Goal: Information Seeking & Learning: Check status

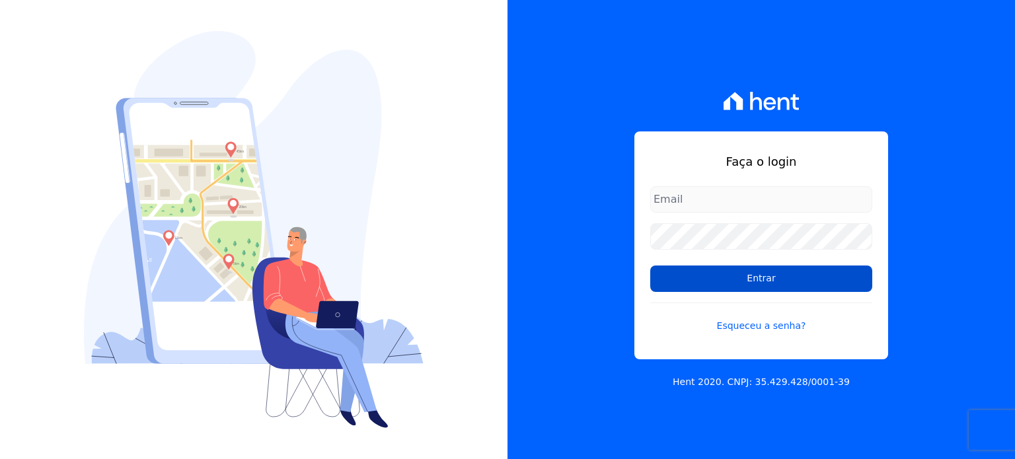
type input "rafaeloliveira@construtoravitale.com.br"
click at [749, 277] on input "Entrar" at bounding box center [761, 279] width 222 height 26
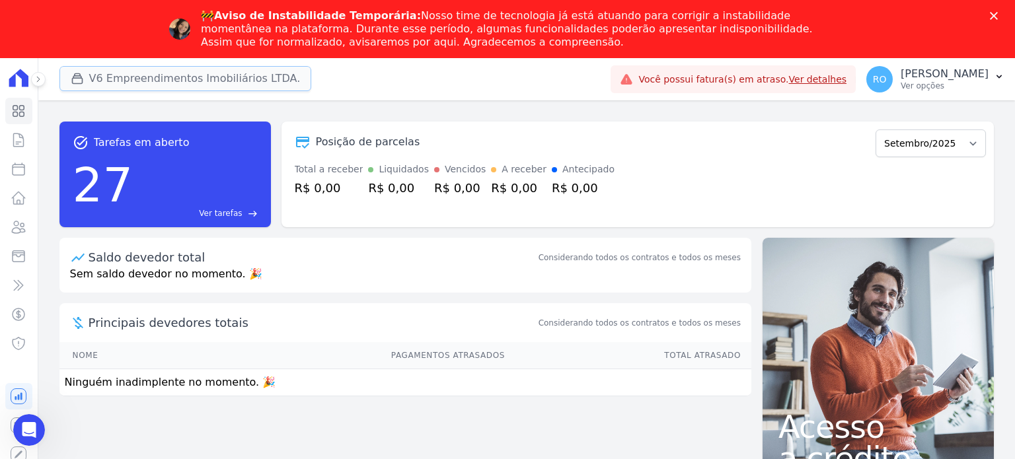
click at [153, 83] on button "V6 Empreendimentos Imobiliários LTDA." at bounding box center [185, 78] width 252 height 25
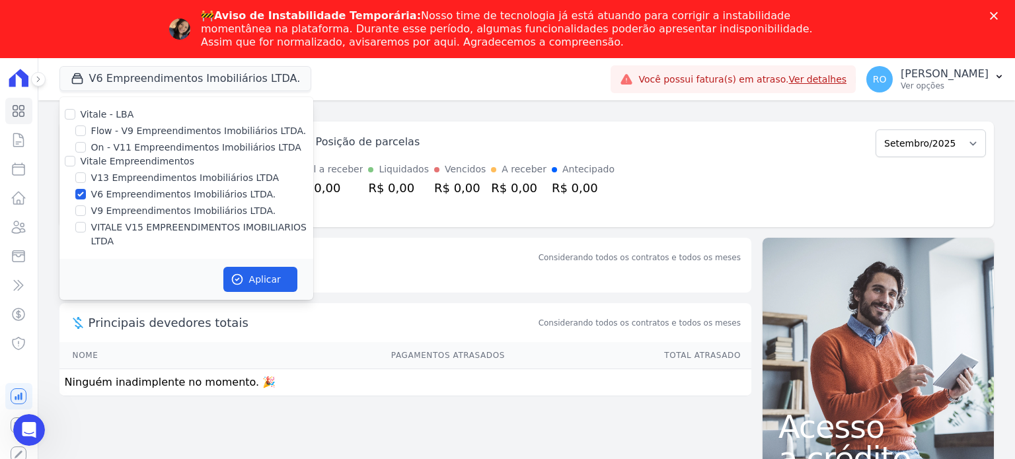
click at [120, 177] on label "V13 Empreendimentos Imobiliários LTDA" at bounding box center [185, 178] width 188 height 14
click at [86, 177] on input "V13 Empreendimentos Imobiliários LTDA" at bounding box center [80, 178] width 11 height 11
checkbox input "true"
click at [112, 229] on label "VITALE V15 EMPREENDIMENTOS IMOBILIARIOS LTDA" at bounding box center [202, 235] width 222 height 28
click at [86, 229] on input "VITALE V15 EMPREENDIMENTOS IMOBILIARIOS LTDA" at bounding box center [80, 227] width 11 height 11
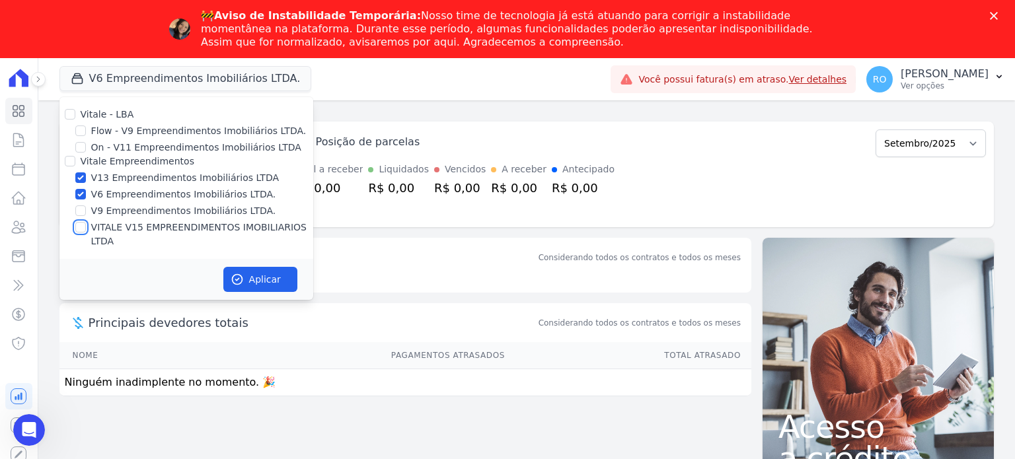
checkbox input "true"
click at [116, 195] on label "V6 Empreendimentos Imobiliários LTDA." at bounding box center [183, 195] width 185 height 14
click at [86, 195] on input "V6 Empreendimentos Imobiliários LTDA." at bounding box center [80, 194] width 11 height 11
checkbox input "false"
click at [239, 273] on icon "button" at bounding box center [237, 279] width 13 height 13
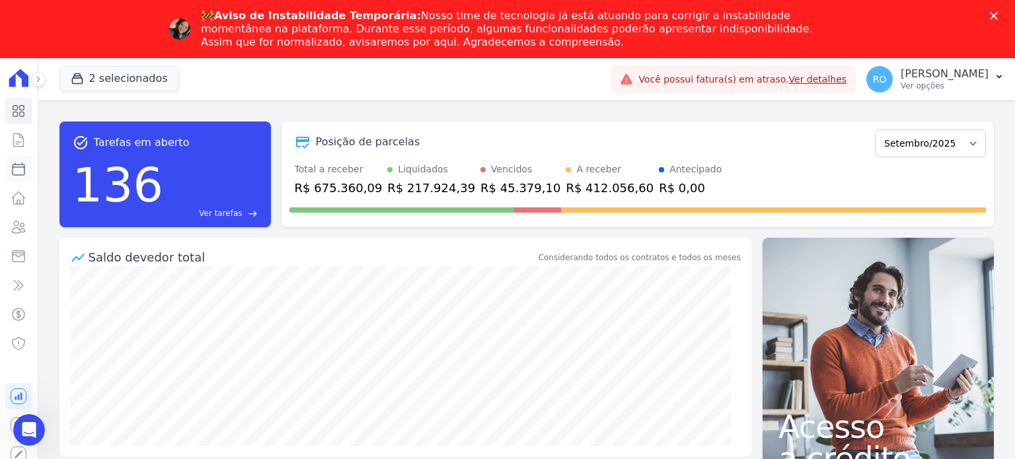
click at [22, 169] on icon at bounding box center [19, 169] width 16 height 16
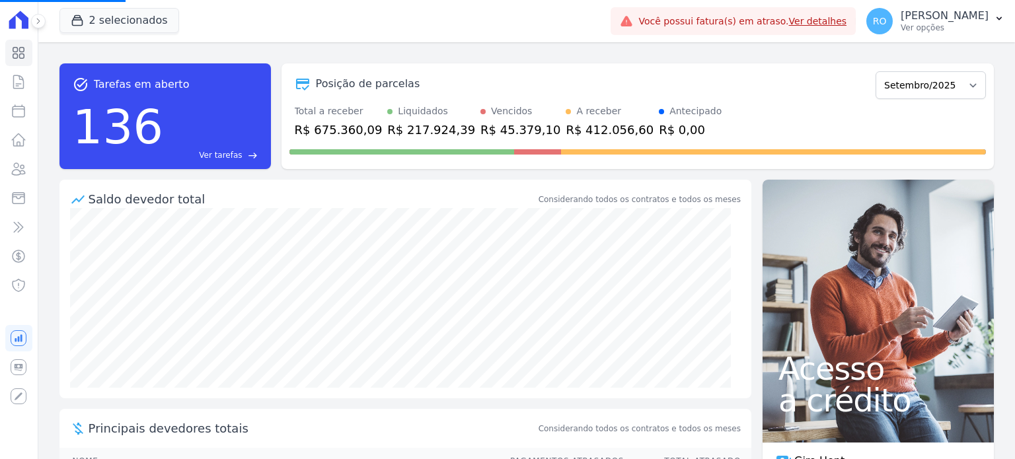
select select
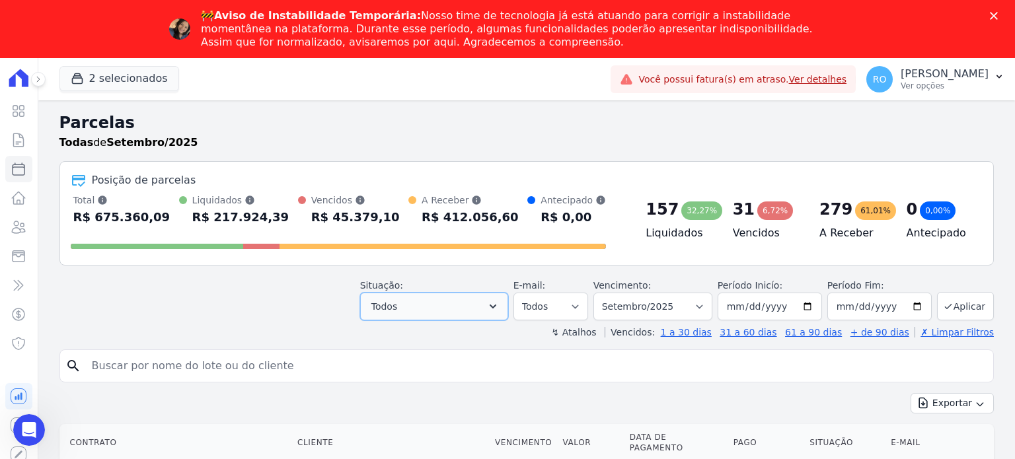
click at [500, 301] on icon "button" at bounding box center [492, 306] width 13 height 13
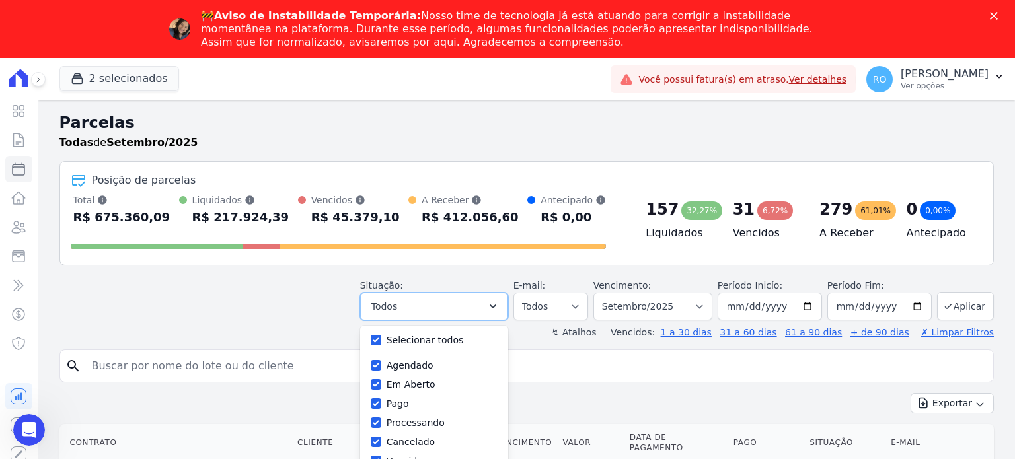
scroll to position [132, 0]
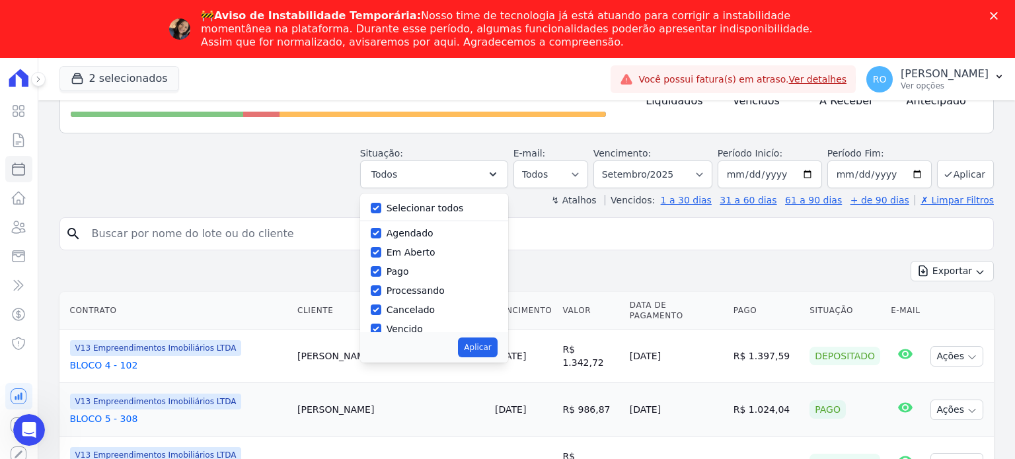
click at [455, 211] on label "Selecionar todos" at bounding box center [425, 208] width 77 height 11
click at [381, 211] on input "Selecionar todos" at bounding box center [376, 208] width 11 height 11
checkbox input "false"
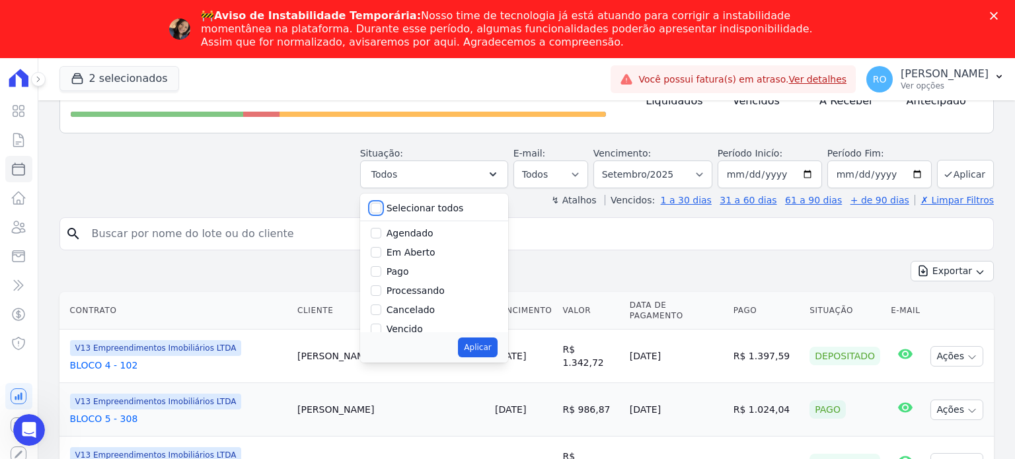
checkbox input "false"
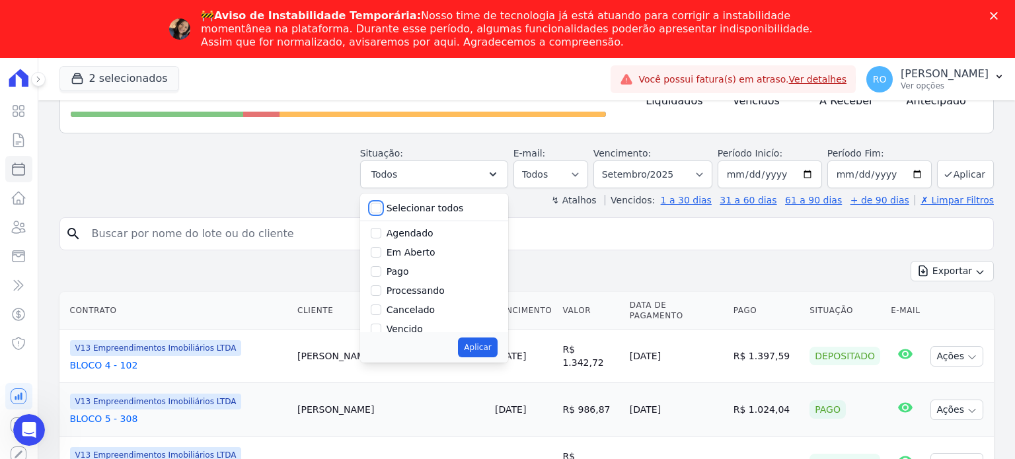
checkbox input "false"
click at [409, 270] on label "Pago" at bounding box center [398, 271] width 22 height 11
click at [381, 270] on input "Pago" at bounding box center [376, 271] width 11 height 11
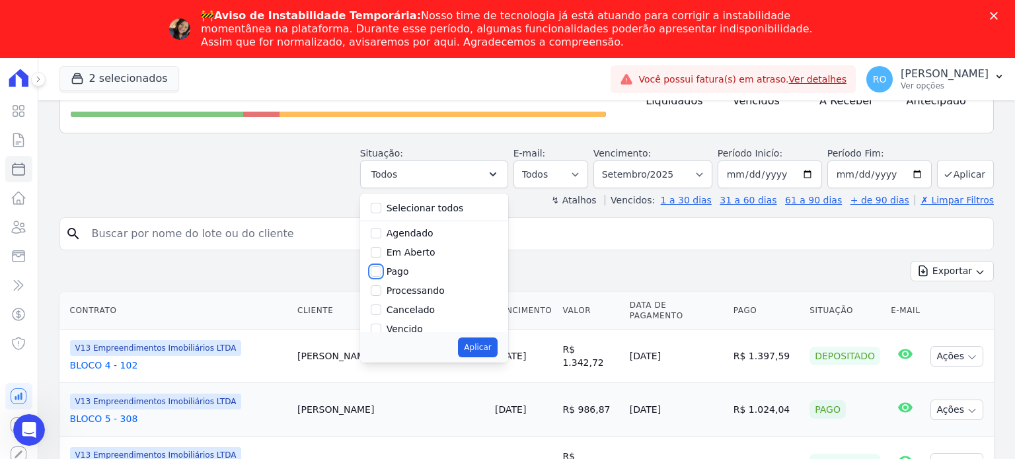
checkbox input "true"
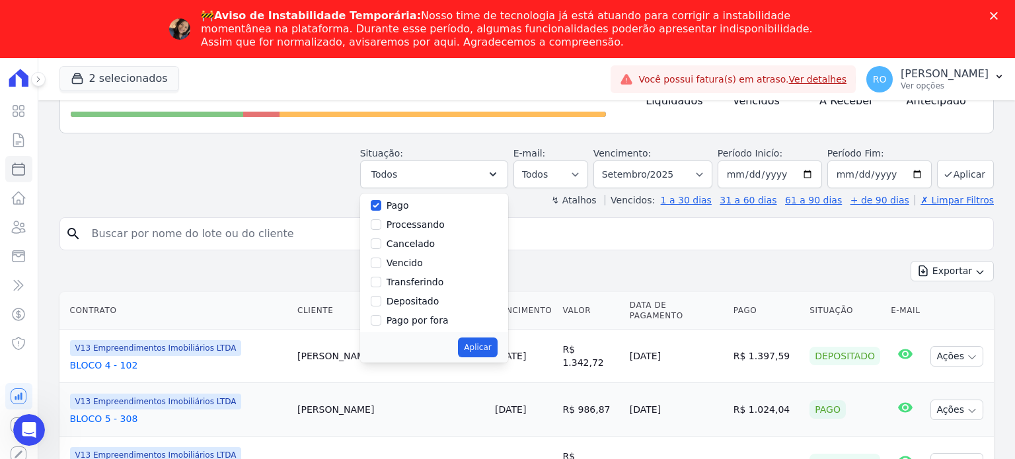
click at [412, 281] on label "Transferindo" at bounding box center [416, 282] width 58 height 11
click at [381, 281] on input "Transferindo" at bounding box center [376, 282] width 11 height 11
checkbox input "true"
click at [410, 299] on label "Depositado" at bounding box center [413, 301] width 53 height 11
click at [381, 299] on input "Depositado" at bounding box center [376, 301] width 11 height 11
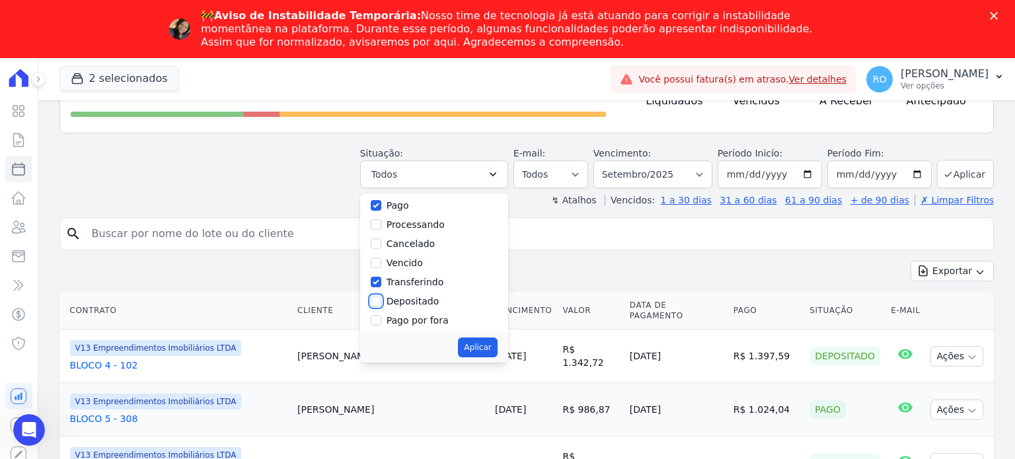
checkbox input "true"
click at [497, 343] on button "Aplicar" at bounding box center [477, 348] width 39 height 20
select select "paid"
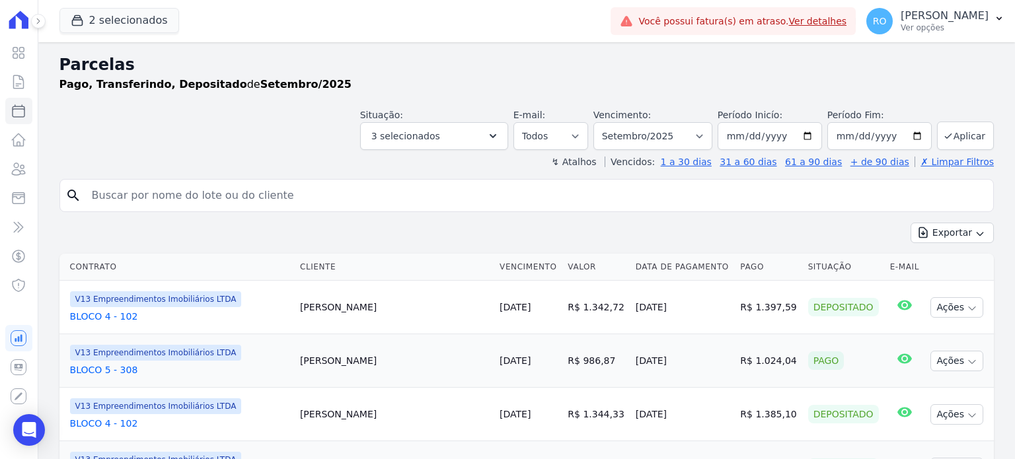
select select
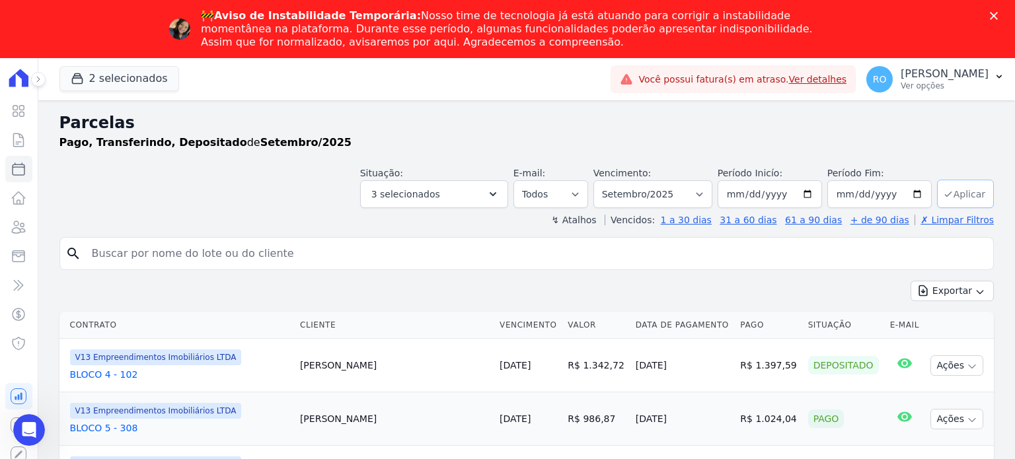
click at [947, 187] on button "Aplicar" at bounding box center [965, 194] width 57 height 28
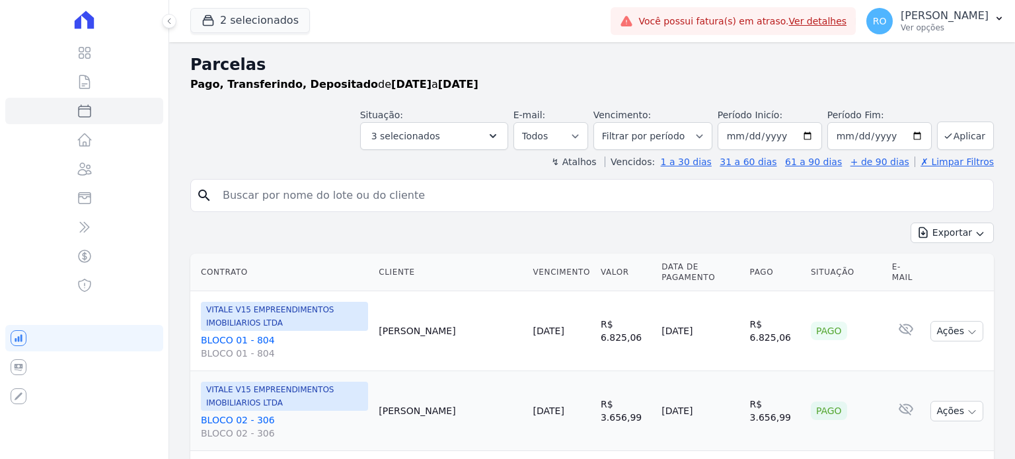
select select
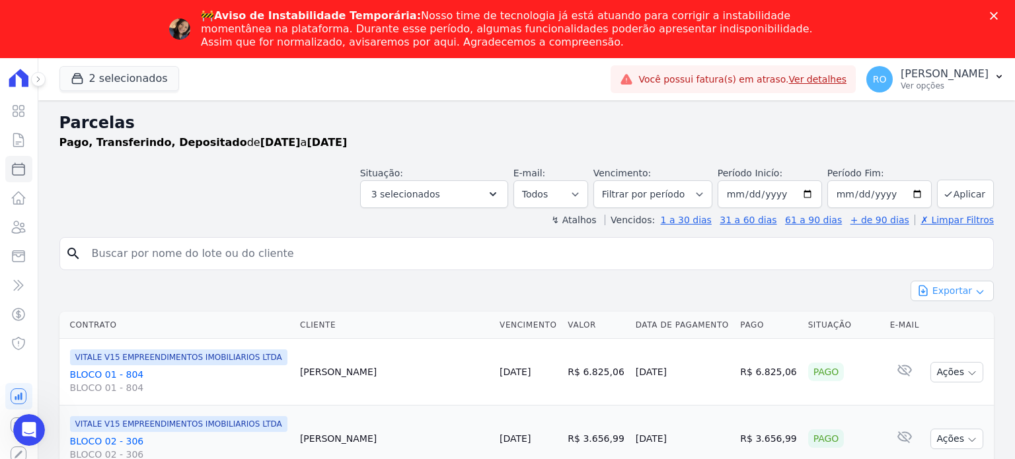
click at [921, 293] on icon "button" at bounding box center [923, 291] width 8 height 10
click at [939, 343] on span "Exportar CSV" at bounding box center [951, 344] width 70 height 13
click at [966, 90] on p "Ver opções" at bounding box center [945, 86] width 88 height 11
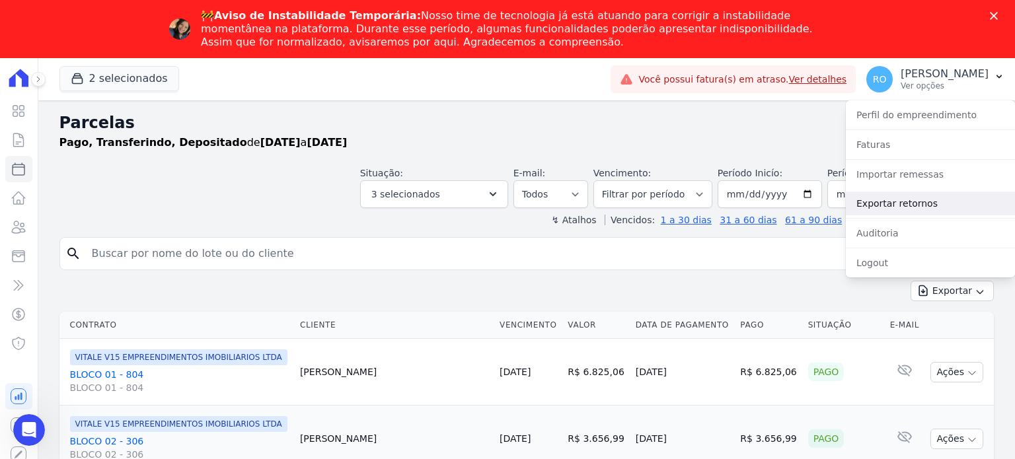
click at [901, 204] on link "Exportar retornos" at bounding box center [930, 204] width 169 height 24
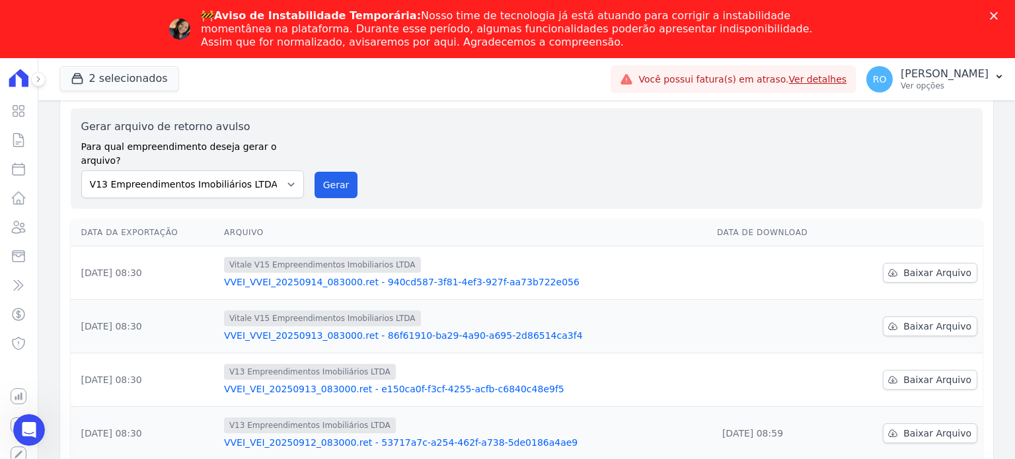
scroll to position [66, 0]
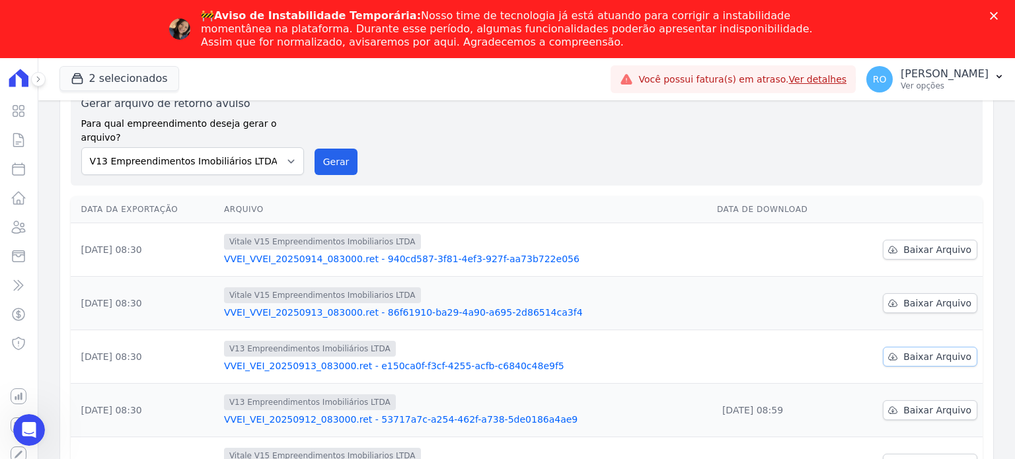
click at [910, 350] on span "Baixar Arquivo" at bounding box center [938, 356] width 68 height 13
click at [910, 297] on span "Baixar Arquivo" at bounding box center [938, 303] width 68 height 13
click at [912, 243] on span "Baixar Arquivo" at bounding box center [938, 249] width 68 height 13
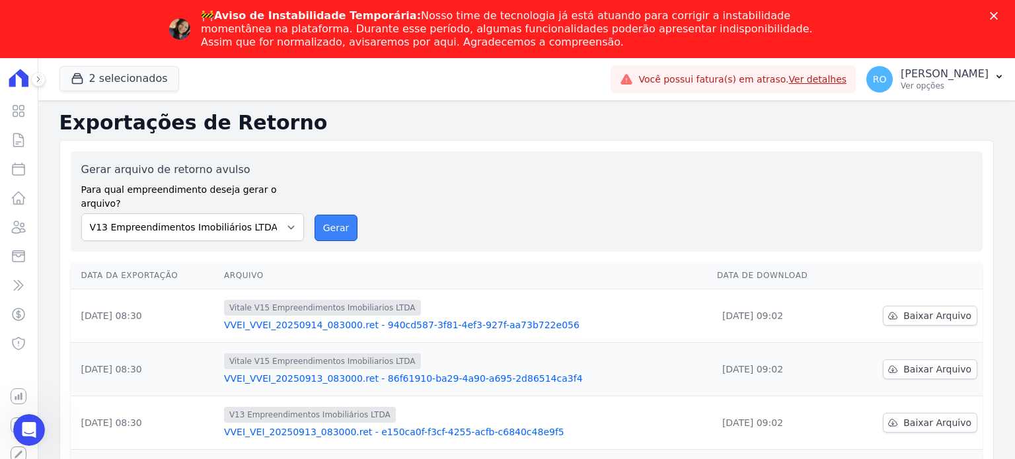
click at [338, 215] on button "Gerar" at bounding box center [337, 228] width 44 height 26
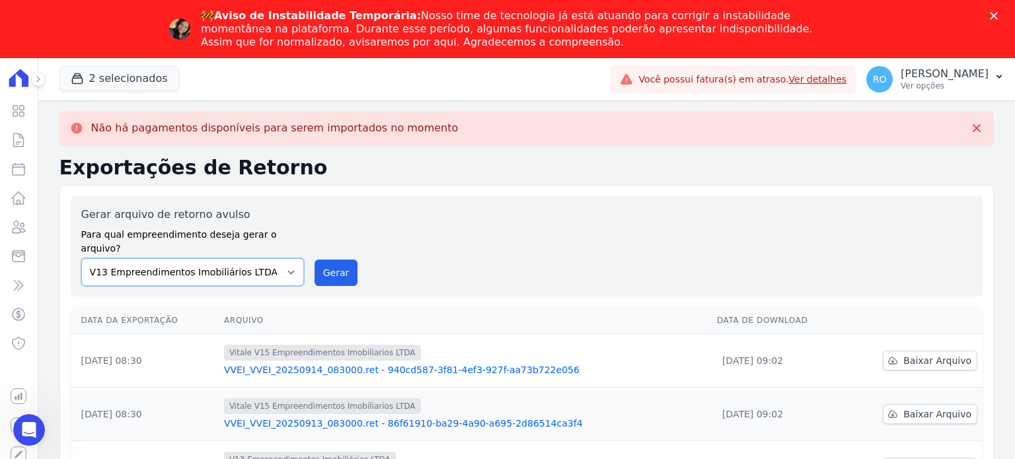
click at [272, 258] on select "Flow - V9 Empreendimentos Imobiliários LTDA. On - V11 Empreendimentos Imobiliár…" at bounding box center [192, 272] width 223 height 28
select select "43a01992-2921-4595-aa0d-28e05d992a61"
click at [81, 258] on select "Flow - V9 Empreendimentos Imobiliários LTDA. On - V11 Empreendimentos Imobiliár…" at bounding box center [192, 272] width 223 height 28
click at [328, 260] on button "Gerar" at bounding box center [337, 273] width 44 height 26
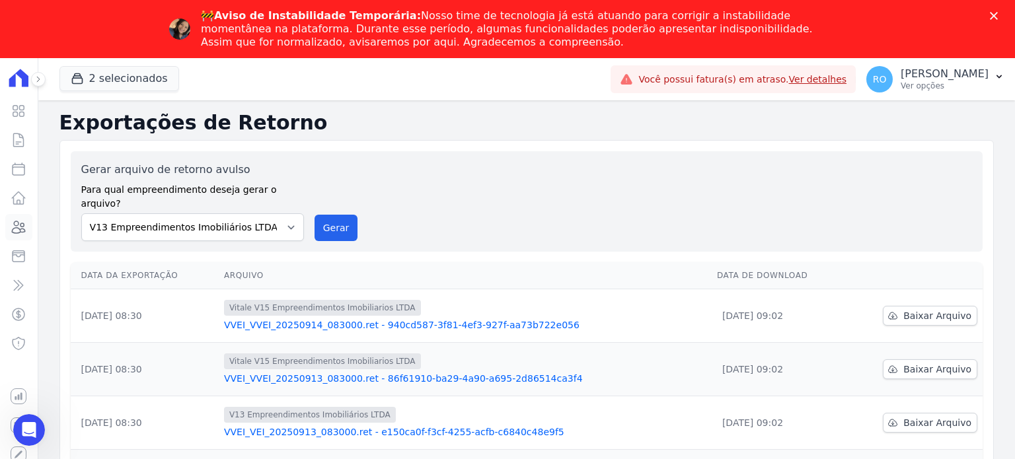
click at [23, 227] on icon at bounding box center [19, 227] width 13 height 12
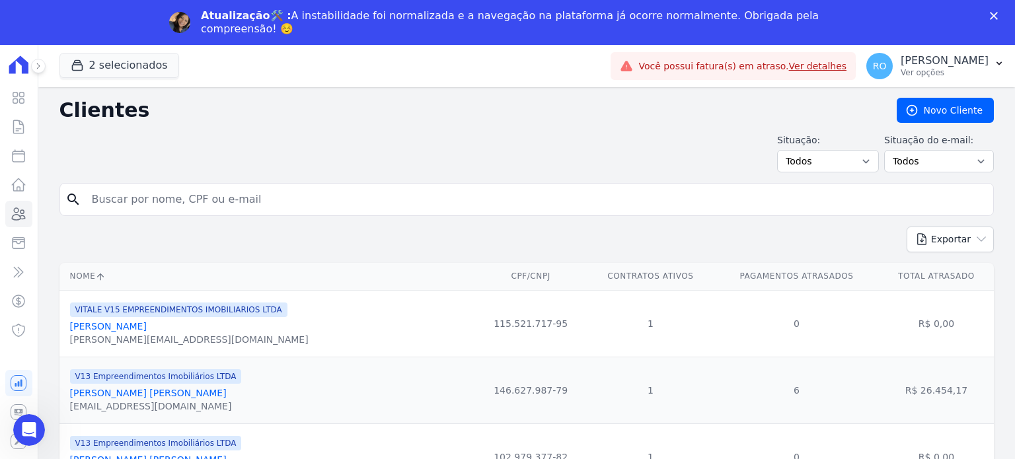
click at [140, 155] on div "Situação: Todos Adimplentes Inadimplentes Situação do e-mail: Todos Confirmado …" at bounding box center [526, 153] width 935 height 39
click at [126, 198] on input "search" at bounding box center [536, 199] width 904 height 26
type input "rayane"
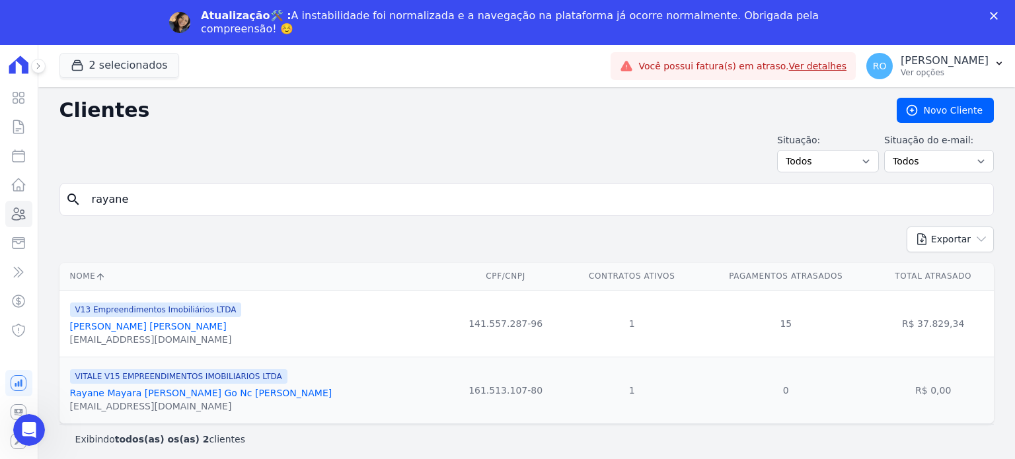
click at [107, 329] on link "[PERSON_NAME] [PERSON_NAME]" at bounding box center [148, 326] width 157 height 11
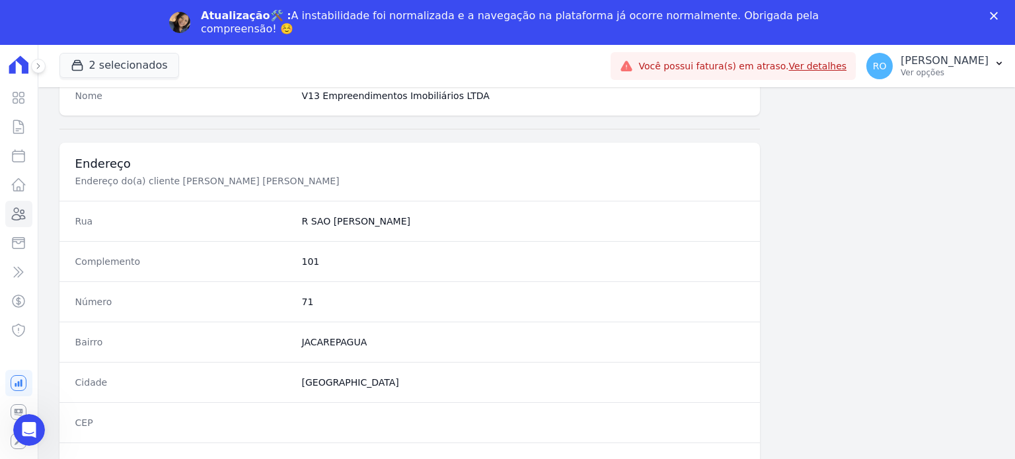
scroll to position [773, 0]
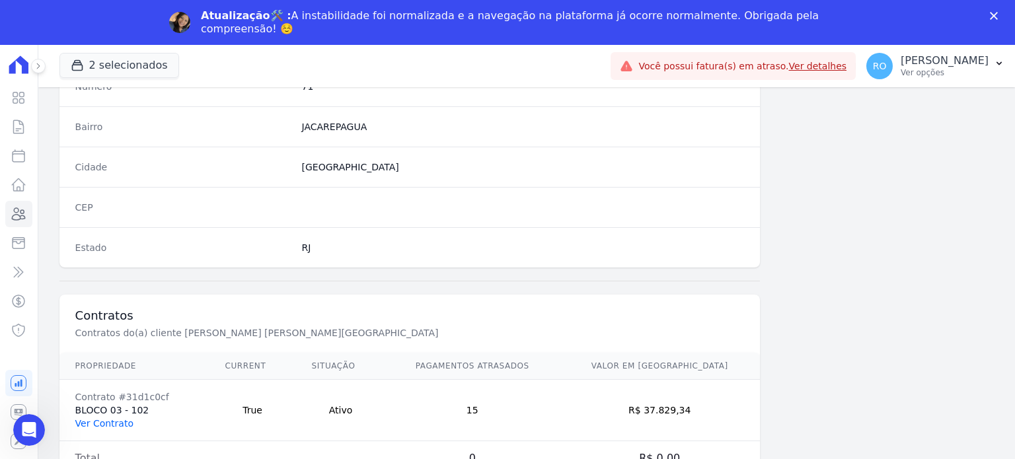
click at [108, 424] on link "Ver Contrato" at bounding box center [104, 423] width 58 height 11
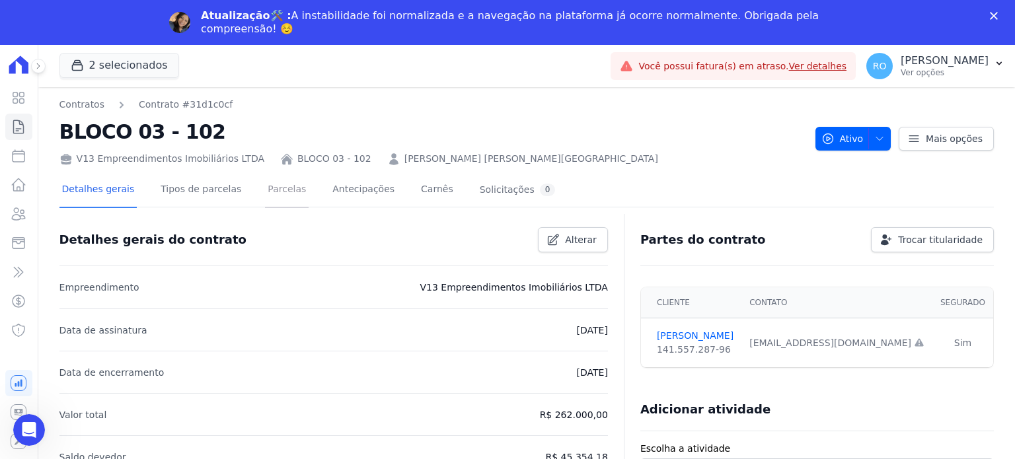
click at [265, 196] on link "Parcelas" at bounding box center [287, 190] width 44 height 35
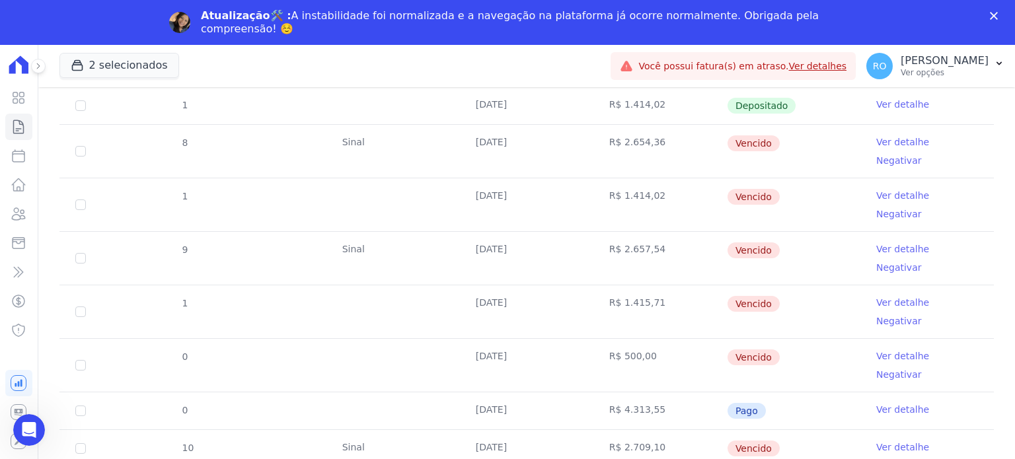
scroll to position [991, 0]
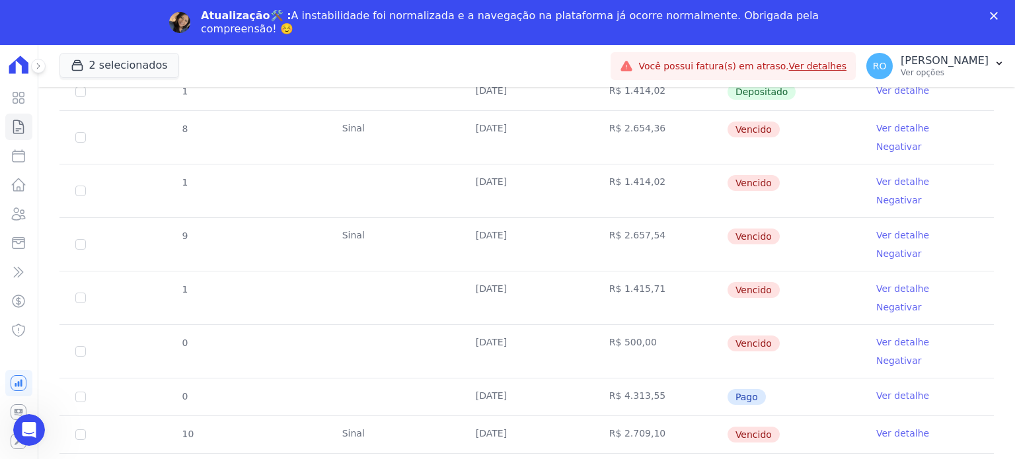
click at [892, 389] on link "Ver detalhe" at bounding box center [902, 395] width 53 height 13
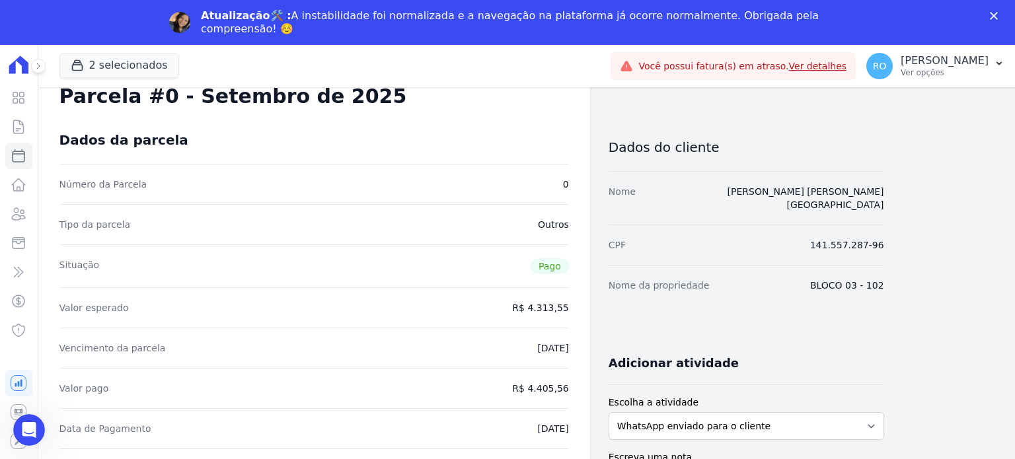
scroll to position [66, 0]
